Goal: Navigation & Orientation: Locate item on page

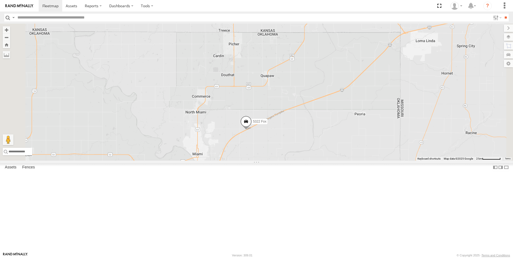
click at [252, 130] on span at bounding box center [246, 123] width 12 height 14
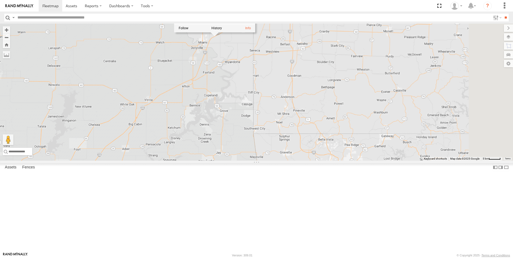
drag, startPoint x: 310, startPoint y: 232, endPoint x: 282, endPoint y: 98, distance: 136.9
click at [282, 98] on div "5322 Fox 5335 Fox 5330 Fox 5332 Fox 5339 (Returned back to RM) 5338 5322 Fox Al…" at bounding box center [256, 92] width 513 height 137
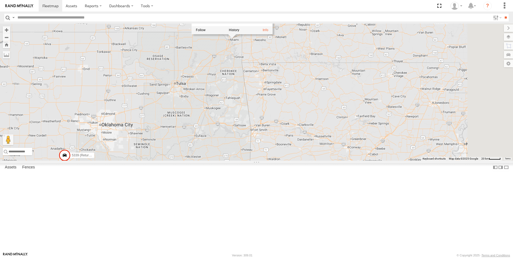
drag, startPoint x: 282, startPoint y: 204, endPoint x: 293, endPoint y: 157, distance: 48.1
click at [293, 157] on div "5322 Fox 5335 Fox 5330 Fox 5332 Fox 5339 (Returned back to RM) 5338 5322 Fox Al…" at bounding box center [256, 92] width 513 height 137
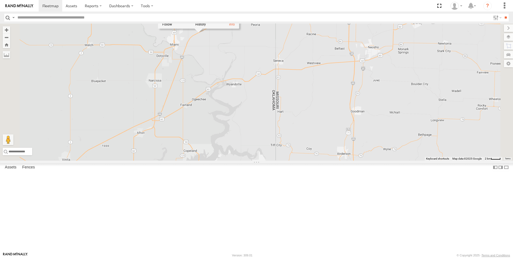
drag, startPoint x: 280, startPoint y: 88, endPoint x: 278, endPoint y: 148, distance: 59.8
click at [278, 148] on div "5322 Fox 5335 Fox 5330 Fox 5332 Fox 5339 (Returned back to RM) 5338 5322 Fox Al…" at bounding box center [256, 92] width 513 height 137
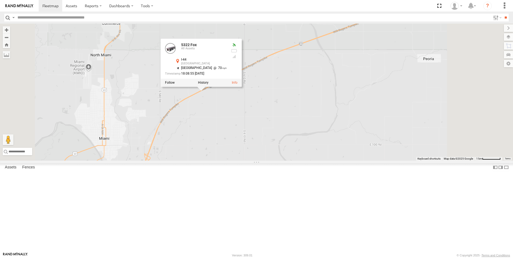
click at [315, 62] on div "5322 Fox 5335 Fox 5330 Fox 5332 Fox 5339 (Returned back to RM) 5338 5322 Fox Al…" at bounding box center [256, 92] width 513 height 137
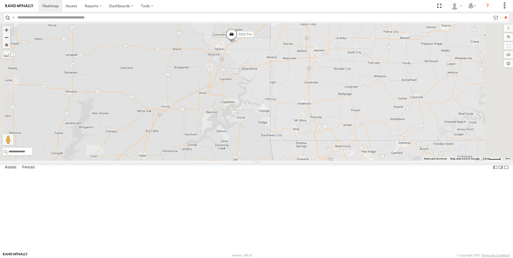
drag, startPoint x: 268, startPoint y: 160, endPoint x: 302, endPoint y: 106, distance: 63.7
click at [302, 106] on div "5322 Fox 5335 Fox 5330 Fox 5332 Fox 5339 (Returned back to RM) 5338" at bounding box center [256, 92] width 513 height 137
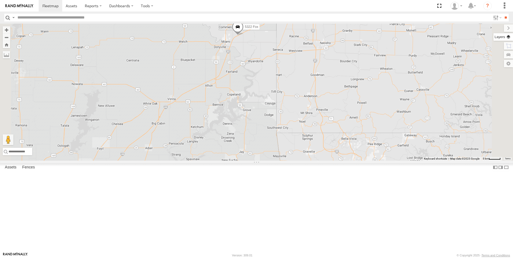
click at [510, 37] on label at bounding box center [503, 37] width 20 height 8
click at [0, 0] on span "Basemaps" at bounding box center [0, 0] width 0 height 0
click at [0, 0] on span "Roadmap" at bounding box center [0, 0] width 0 height 0
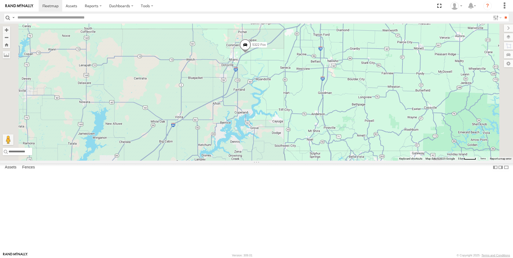
drag, startPoint x: 389, startPoint y: 86, endPoint x: 398, endPoint y: 106, distance: 21.6
click at [398, 106] on div "5322 Fox 5335 Fox 5330 Fox 5332 Fox 5339 (Returned back to RM) 5338" at bounding box center [256, 92] width 513 height 137
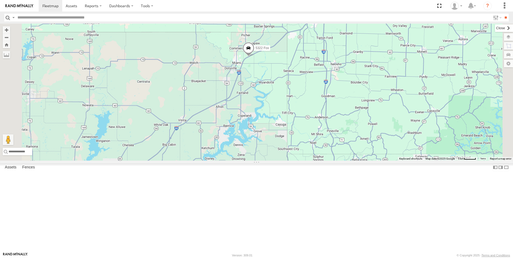
click at [495, 28] on label at bounding box center [504, 28] width 18 height 8
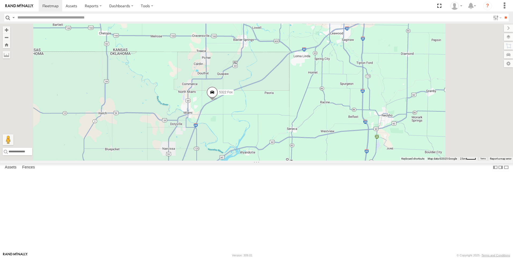
drag, startPoint x: 293, startPoint y: 167, endPoint x: 273, endPoint y: 173, distance: 20.2
click at [275, 161] on div "5322 Fox 5335 Fox 5330 Fox 5332 Fox 5339 (Returned back to RM) 5338" at bounding box center [256, 92] width 513 height 137
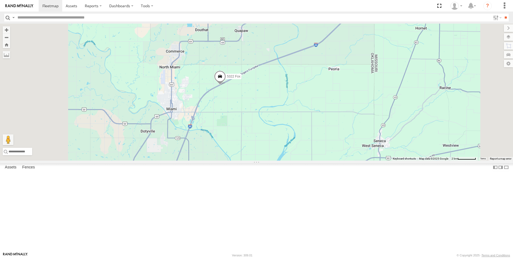
drag, startPoint x: 291, startPoint y: 168, endPoint x: 315, endPoint y: 181, distance: 26.9
click at [315, 161] on div "5322 Fox 5335 Fox 5330 Fox 5332 Fox 5339 (Returned back to RM) 5338" at bounding box center [256, 92] width 513 height 137
